Goal: Information Seeking & Learning: Learn about a topic

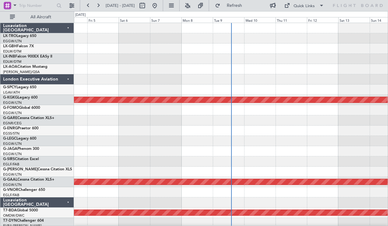
click at [276, 53] on div "Planned Maint [GEOGRAPHIC_DATA] ([GEOGRAPHIC_DATA])" at bounding box center [231, 49] width 314 height 10
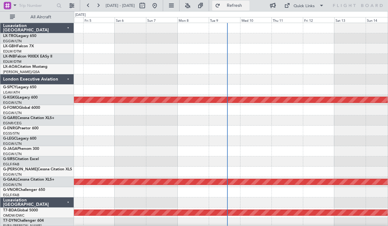
click at [248, 4] on span "Refresh" at bounding box center [235, 5] width 26 height 4
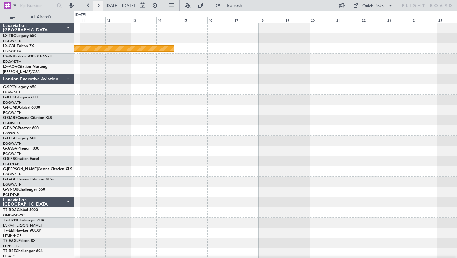
click at [98, 5] on button at bounding box center [98, 6] width 10 height 10
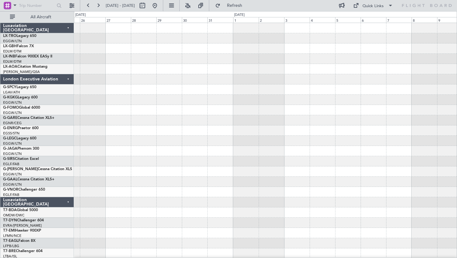
click at [241, 0] on fb-refresh-button "Refresh" at bounding box center [231, 5] width 44 height 11
click at [242, 6] on span "Refresh" at bounding box center [235, 5] width 26 height 4
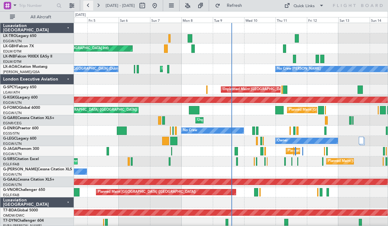
click at [92, 1] on button at bounding box center [88, 6] width 10 height 10
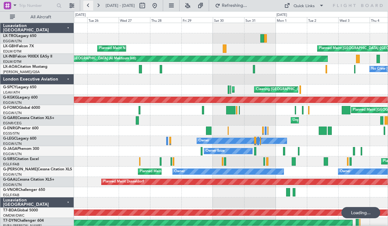
click at [92, 1] on button at bounding box center [88, 6] width 10 height 10
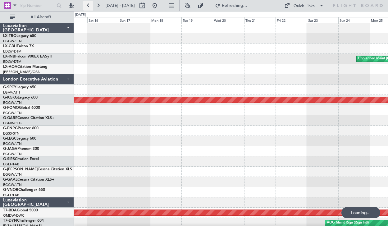
click at [92, 1] on button at bounding box center [88, 6] width 10 height 10
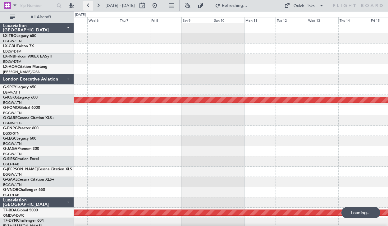
click at [92, 1] on button at bounding box center [88, 6] width 10 height 10
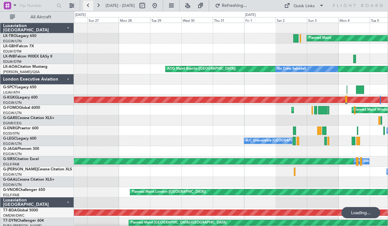
click at [92, 1] on button at bounding box center [88, 6] width 10 height 10
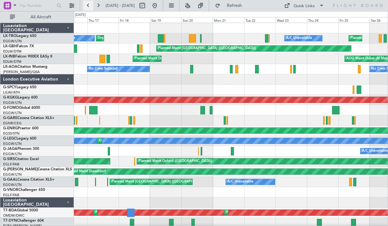
click at [87, 1] on button at bounding box center [88, 6] width 10 height 10
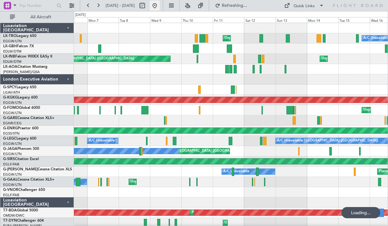
click at [160, 2] on button at bounding box center [155, 6] width 10 height 10
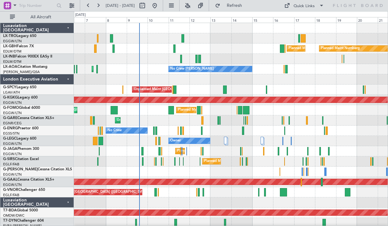
click at [69, 204] on div "Luxaviation [GEOGRAPHIC_DATA]" at bounding box center [37, 202] width 74 height 10
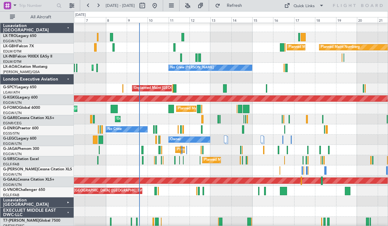
scroll to position [51, 0]
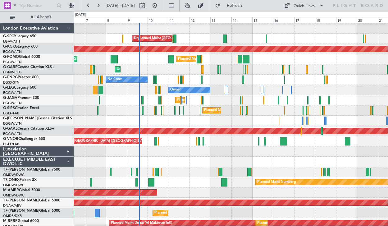
click at [68, 158] on div "EXECUJET MIDDLE EAST DWC-LLC" at bounding box center [37, 162] width 74 height 10
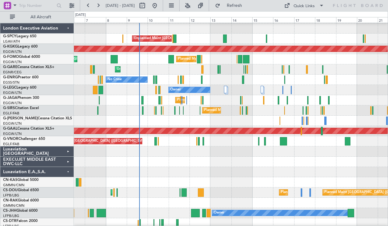
click at [67, 171] on div "Luxaviation E.A.,S.A." at bounding box center [37, 172] width 74 height 10
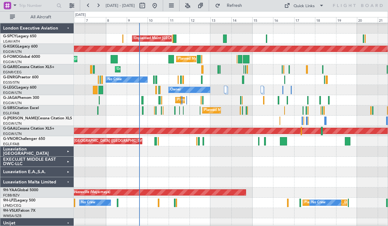
click at [67, 181] on div "Luxaviation Malta Limited" at bounding box center [37, 182] width 74 height 10
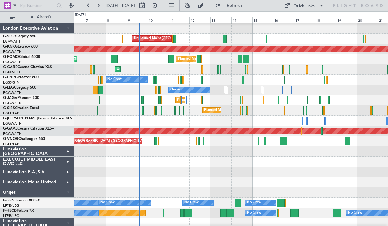
click at [68, 191] on div "Unijet" at bounding box center [37, 192] width 74 height 10
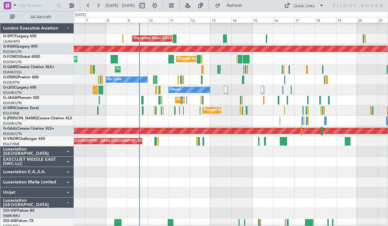
click at [67, 202] on div "Luxaviation [GEOGRAPHIC_DATA]" at bounding box center [37, 203] width 74 height 10
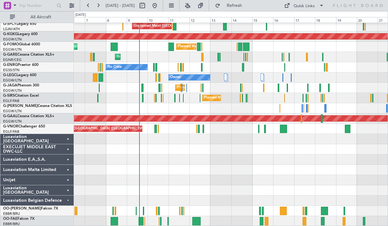
scroll to position [63, 0]
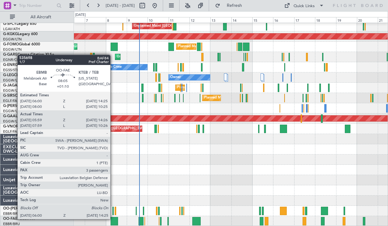
click at [113, 219] on div at bounding box center [114, 221] width 7 height 8
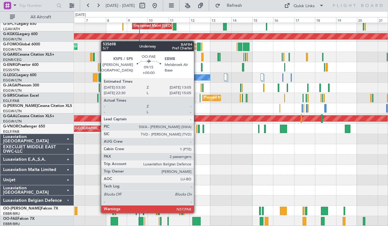
click at [197, 219] on div at bounding box center [196, 221] width 8 height 8
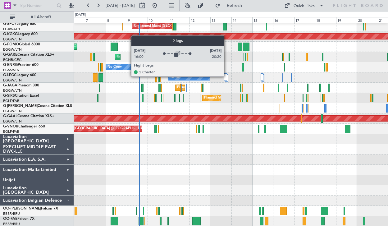
click at [227, 76] on div at bounding box center [225, 76] width 3 height 7
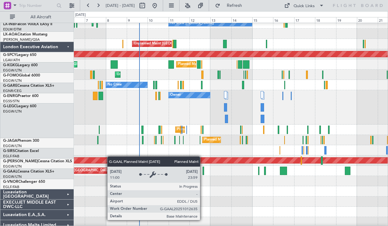
scroll to position [0, 0]
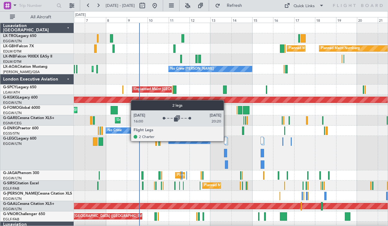
click at [228, 141] on div at bounding box center [226, 141] width 3 height 7
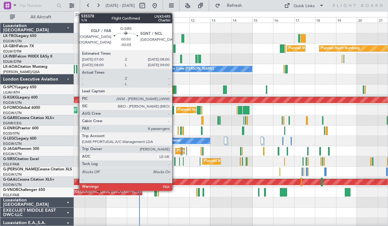
click at [175, 159] on div at bounding box center [174, 161] width 1 height 8
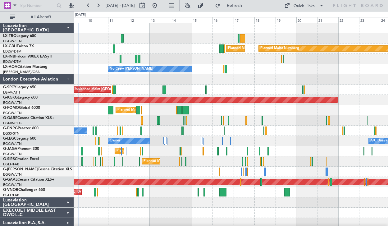
scroll to position [2, 0]
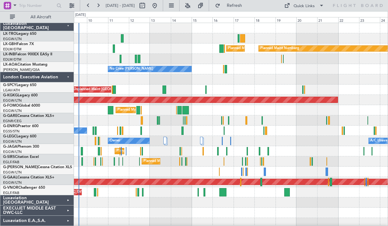
click at [279, 78] on div at bounding box center [231, 79] width 314 height 10
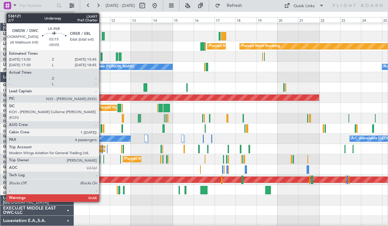
click at [102, 55] on div at bounding box center [102, 57] width 2 height 8
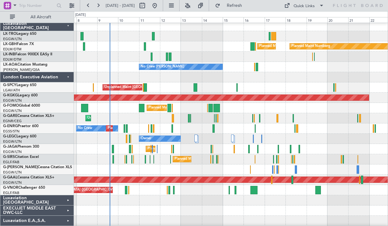
scroll to position [0, 0]
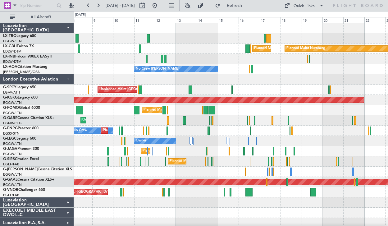
click at [197, 82] on div at bounding box center [231, 79] width 314 height 10
